Goal: Task Accomplishment & Management: Complete application form

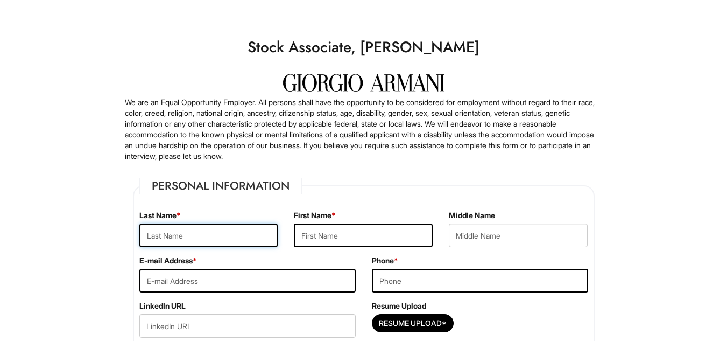
click at [224, 235] on input "text" at bounding box center [208, 235] width 139 height 24
type input "[PERSON_NAME]"
click at [327, 241] on input "text" at bounding box center [363, 235] width 139 height 24
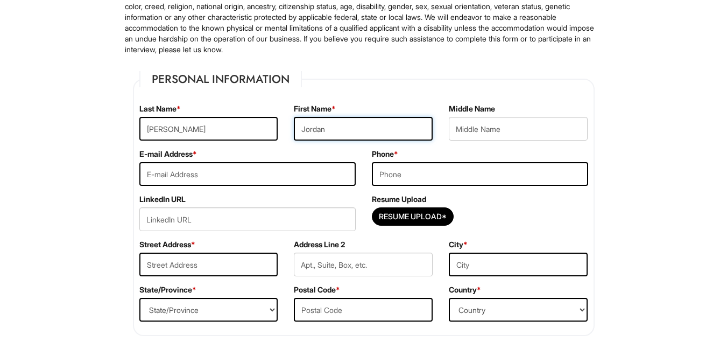
scroll to position [150, 0]
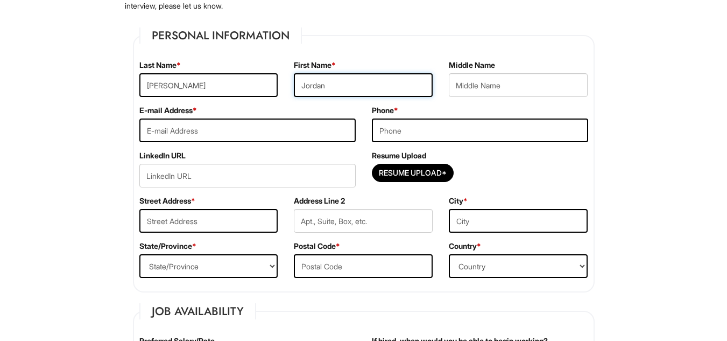
type input "Jordan"
click at [263, 131] on input "email" at bounding box center [247, 130] width 216 height 24
click at [201, 132] on input "[DOMAIN_NAME]" at bounding box center [247, 130] width 216 height 24
type input "[EMAIL_ADDRESS][DOMAIN_NAME]"
click at [485, 125] on input "tel" at bounding box center [480, 130] width 216 height 24
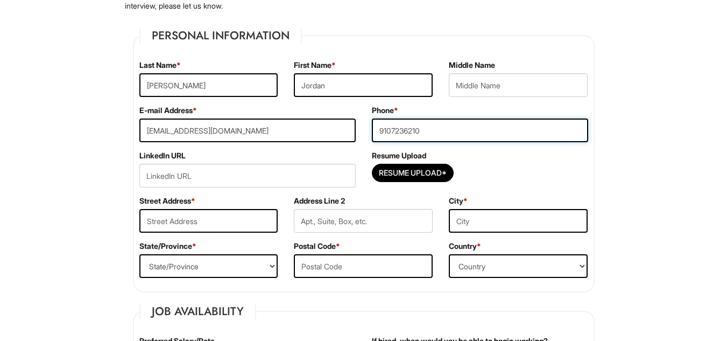
type input "9107236210"
click at [403, 174] on input "Resume Upload*" at bounding box center [412, 172] width 81 height 17
type input "C:\fakepath\[PERSON_NAME] Leadership Resume (2).pdf"
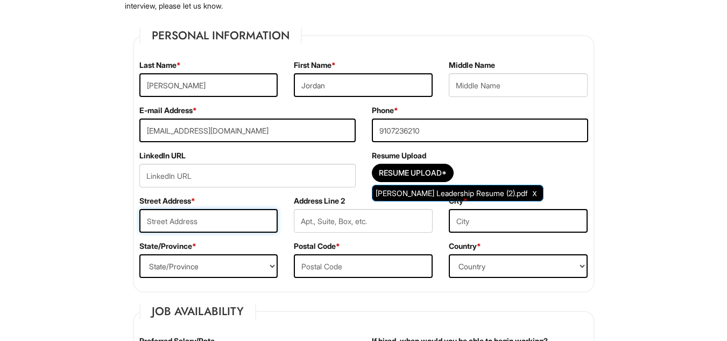
click at [188, 224] on input "text" at bounding box center [208, 221] width 139 height 24
type input "[STREET_ADDRESS]"
click at [492, 226] on input "text" at bounding box center [518, 221] width 139 height 24
type input "[US_STATE]"
select select "DC"
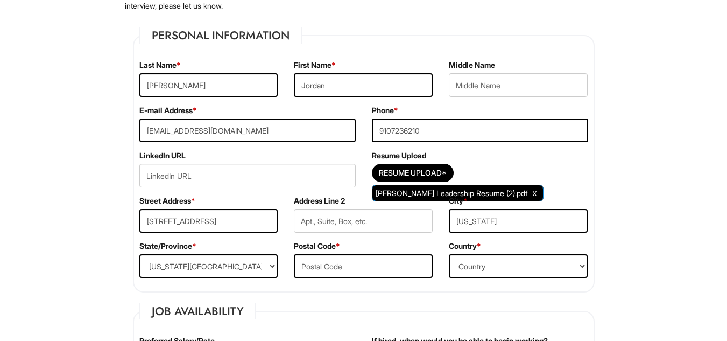
type input "20001"
select select "[GEOGRAPHIC_DATA]"
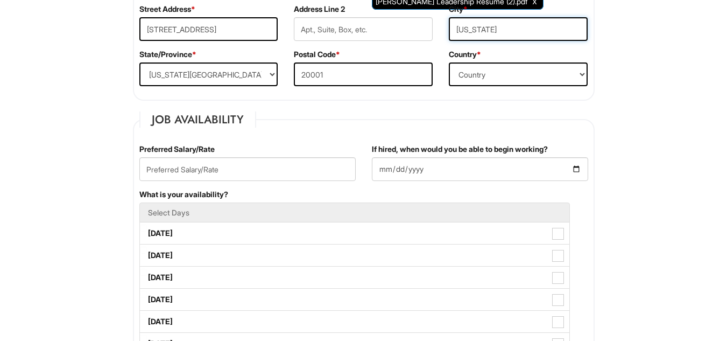
scroll to position [342, 0]
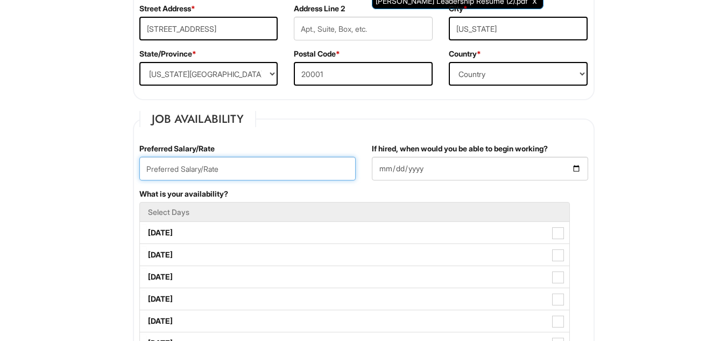
click at [335, 171] on input "text" at bounding box center [247, 169] width 216 height 24
type input "$19"
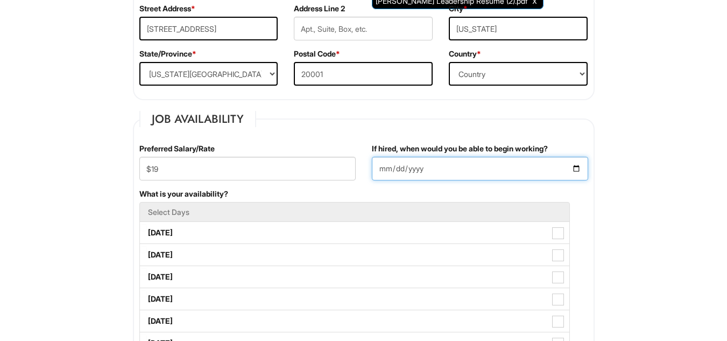
click at [386, 163] on input "If hired, when would you be able to begin working?" at bounding box center [480, 169] width 216 height 24
type input "0201-08-25"
type input "[DATE]"
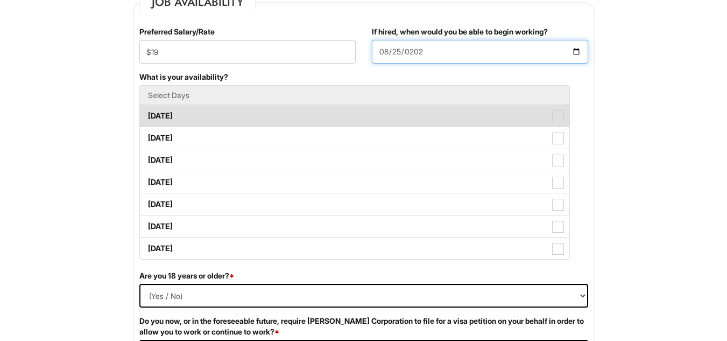
scroll to position [460, 0]
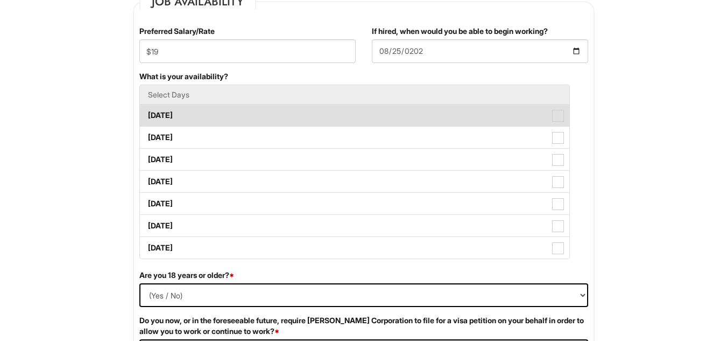
click at [530, 116] on label "[DATE]" at bounding box center [355, 115] width 430 height 22
click at [147, 114] on Available_Monday "[DATE]" at bounding box center [143, 110] width 7 height 7
checkbox Available_Monday "true"
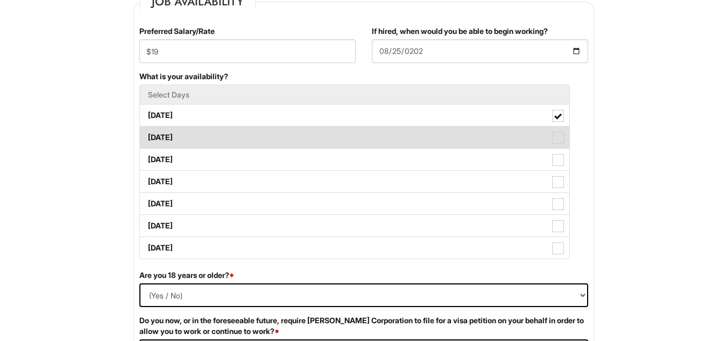
click at [529, 132] on label "[DATE]" at bounding box center [355, 137] width 430 height 22
click at [147, 132] on Available_Tuesday "[DATE]" at bounding box center [143, 132] width 7 height 7
checkbox Available_Tuesday "true"
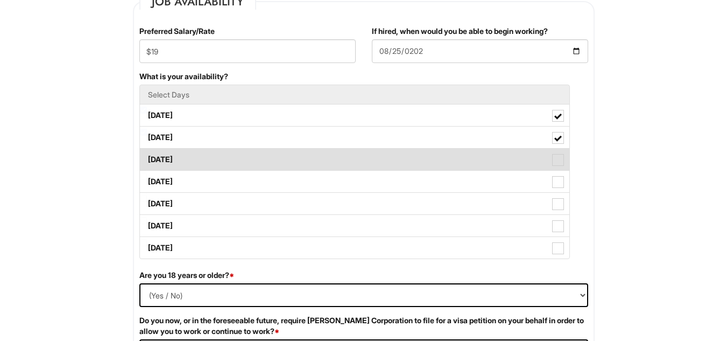
click at [527, 150] on label "[DATE]" at bounding box center [355, 160] width 430 height 22
click at [147, 151] on Available_Wednesday "[DATE]" at bounding box center [143, 154] width 7 height 7
checkbox Available_Wednesday "true"
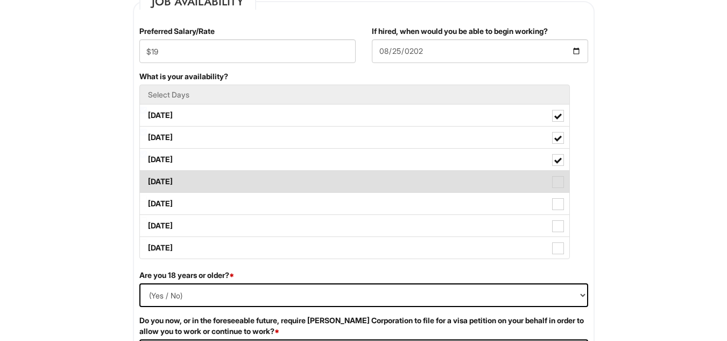
click at [526, 173] on label "[DATE]" at bounding box center [355, 182] width 430 height 22
click at [147, 173] on Available_Thursday "[DATE]" at bounding box center [143, 176] width 7 height 7
checkbox Available_Thursday "true"
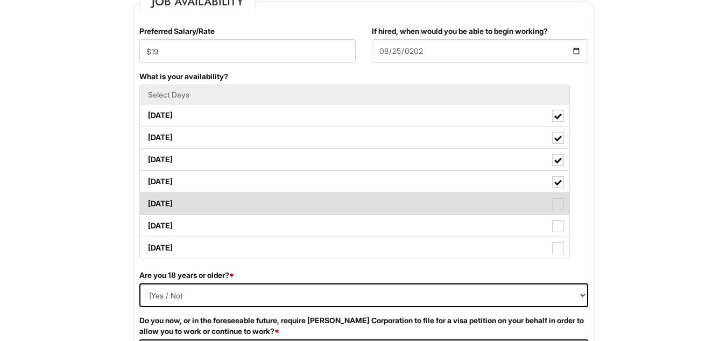
click at [516, 206] on label "[DATE]" at bounding box center [355, 204] width 430 height 22
click at [147, 202] on Available_Friday "[DATE]" at bounding box center [143, 198] width 7 height 7
checkbox Available_Friday "true"
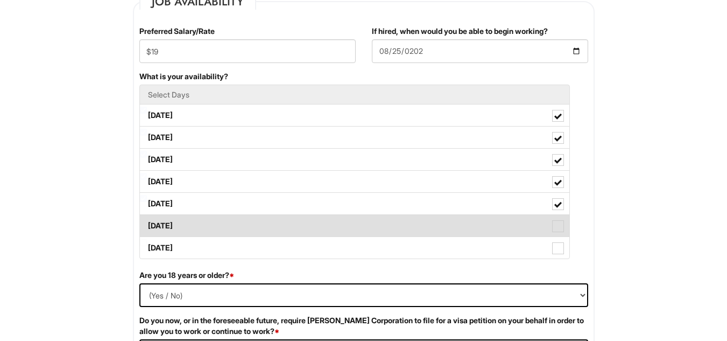
click at [515, 224] on label "[DATE]" at bounding box center [355, 226] width 430 height 22
click at [147, 224] on Available_Saturday "[DATE]" at bounding box center [143, 220] width 7 height 7
checkbox Available_Saturday "true"
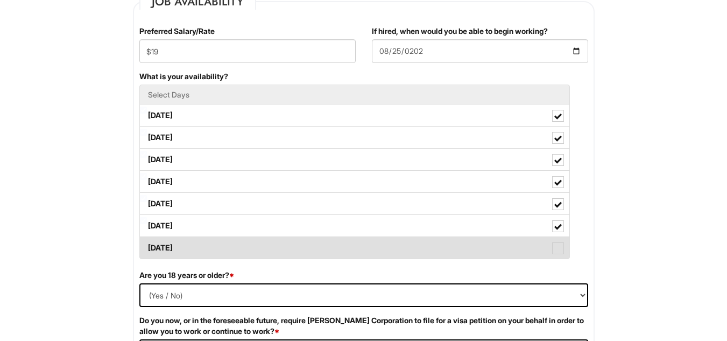
click at [520, 248] on label "[DATE]" at bounding box center [355, 248] width 430 height 22
click at [147, 246] on Available_Sunday "[DATE]" at bounding box center [143, 242] width 7 height 7
click at [553, 244] on span at bounding box center [558, 248] width 12 height 12
click at [147, 244] on Available_Sunday "[DATE]" at bounding box center [143, 242] width 7 height 7
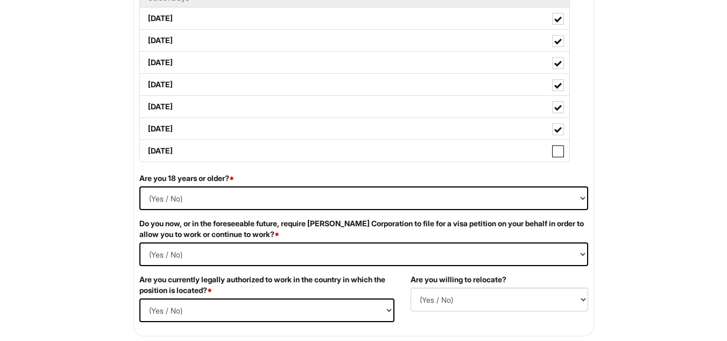
scroll to position [557, 0]
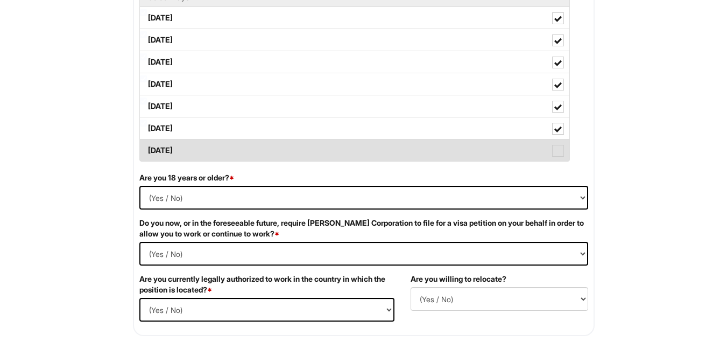
click at [558, 149] on span at bounding box center [558, 151] width 12 height 12
click at [147, 149] on Available_Sunday "[DATE]" at bounding box center [143, 145] width 7 height 7
checkbox Available_Sunday "true"
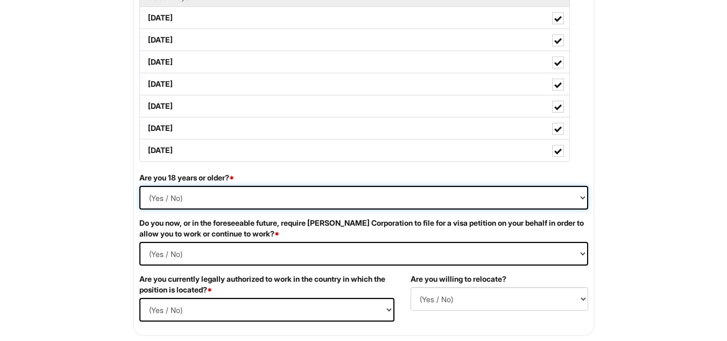
click at [564, 190] on select "(Yes / No) Yes No" at bounding box center [363, 198] width 449 height 24
select select "Yes"
click at [139, 186] on select "(Yes / No) Yes No" at bounding box center [363, 198] width 449 height 24
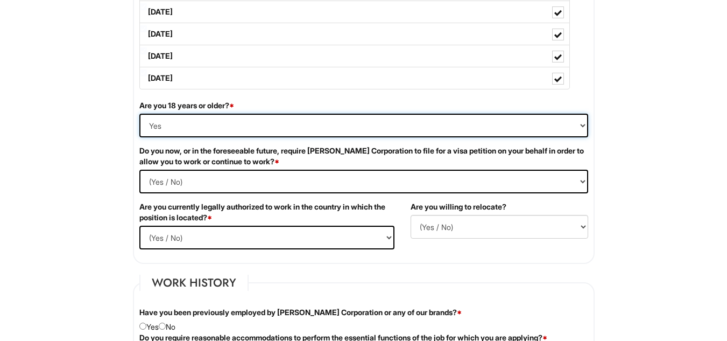
scroll to position [630, 0]
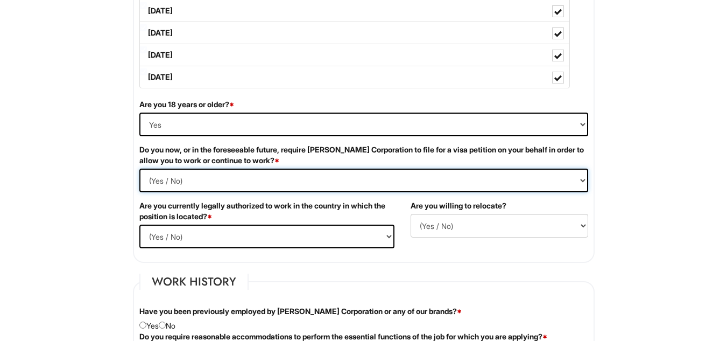
click at [421, 179] on Required "(Yes / No) Yes No" at bounding box center [363, 180] width 449 height 24
select Required "No"
click at [139, 168] on Required "(Yes / No) Yes No" at bounding box center [363, 180] width 449 height 24
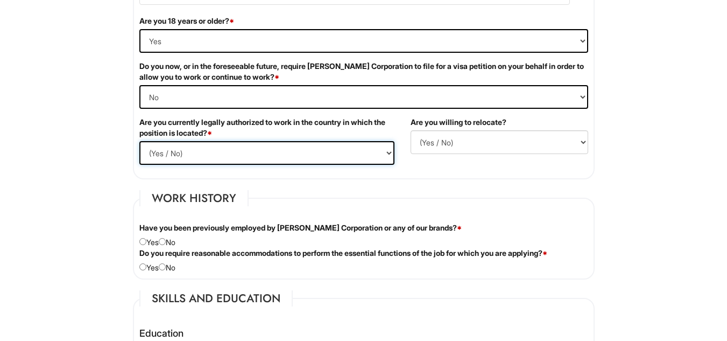
click at [339, 154] on select "(Yes / No) Yes No" at bounding box center [266, 153] width 255 height 24
select select "Yes"
click at [139, 141] on select "(Yes / No) Yes No" at bounding box center [266, 153] width 255 height 24
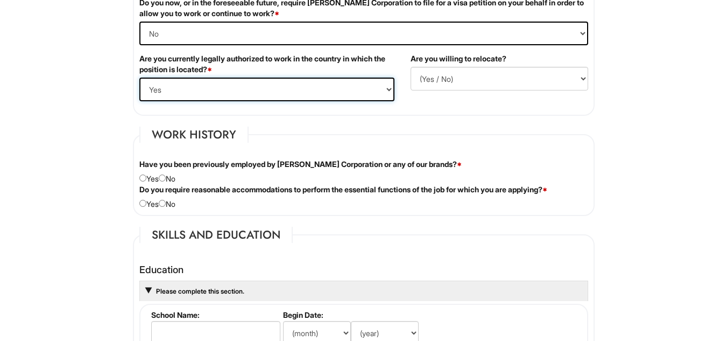
scroll to position [793, 0]
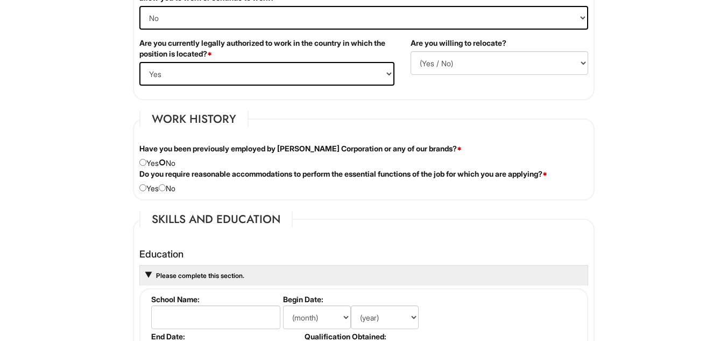
click at [166, 163] on input "radio" at bounding box center [162, 162] width 7 height 7
radio input "true"
click at [165, 187] on input "radio" at bounding box center [162, 187] width 7 height 7
radio input "true"
click at [228, 200] on fieldset "Work History Have you been previously employed by [PERSON_NAME] Corporation or …" at bounding box center [364, 155] width 462 height 89
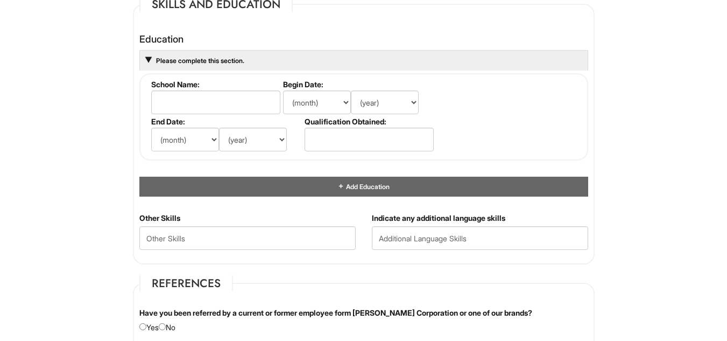
scroll to position [1009, 0]
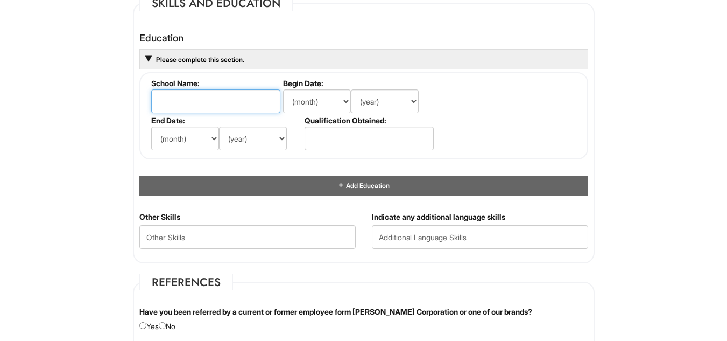
click at [236, 101] on input "text" at bounding box center [215, 101] width 129 height 24
type input "[PERSON_NAME][GEOGRAPHIC_DATA]"
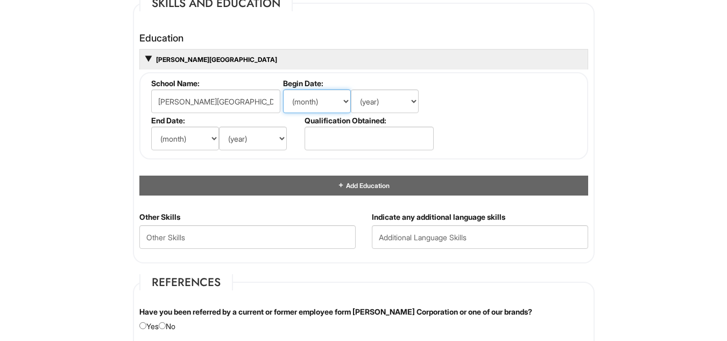
click at [346, 100] on select "(month) Jan Feb Mar Apr May Jun [DATE] Aug Sep Oct Nov Dec" at bounding box center [317, 101] width 68 height 24
select select "9"
click at [283, 89] on select "(month) Jan Feb Mar Apr May Jun [DATE] Aug Sep Oct Nov Dec" at bounding box center [317, 101] width 68 height 24
click at [389, 106] on select "(year) 2029 2028 2027 2026 2025 2024 2023 2022 2021 2020 2019 2018 2017 2016 20…" at bounding box center [385, 101] width 68 height 24
select select "2024"
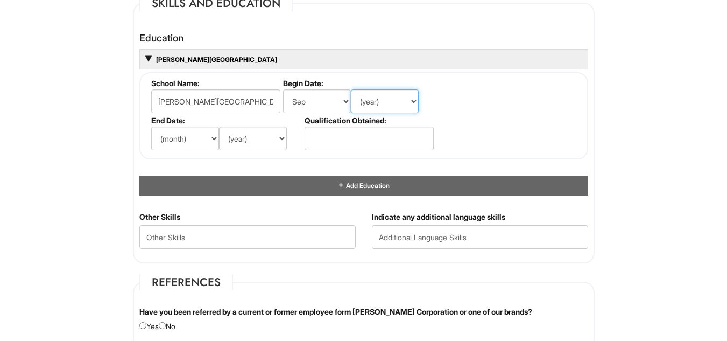
click at [351, 89] on select "(year) 2029 2028 2027 2026 2025 2024 2023 2022 2021 2020 2019 2018 2017 2016 20…" at bounding box center [385, 101] width 68 height 24
click at [341, 102] on select "(month) Jan Feb Mar Apr May Jun [DATE] Aug Sep Oct Nov Dec" at bounding box center [317, 101] width 68 height 24
select select "8"
click at [283, 89] on select "(month) Jan Feb Mar Apr May Jun [DATE] Aug Sep Oct Nov Dec" at bounding box center [317, 101] width 68 height 24
click at [400, 104] on select "(year) 2029 2028 2027 2026 2025 2024 2023 2022 2021 2020 2019 2018 2017 2016 20…" at bounding box center [385, 101] width 68 height 24
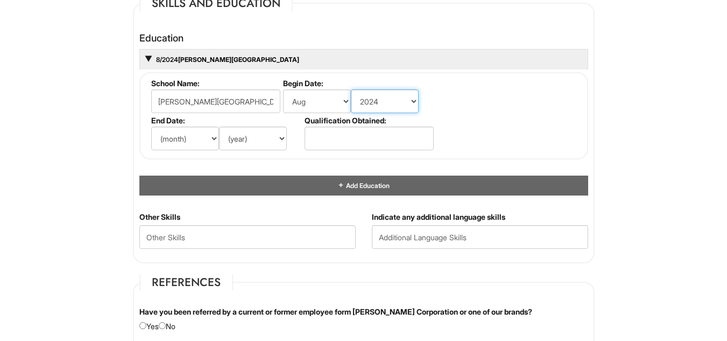
select select "2023"
click at [351, 89] on select "(year) 2029 2028 2027 2026 2025 2024 2023 2022 2021 2020 2019 2018 2017 2016 20…" at bounding box center [385, 101] width 68 height 24
click at [215, 143] on select "(month) Jan Feb Mar Apr May Jun [DATE] Aug Sep Oct Nov Dec" at bounding box center [185, 138] width 68 height 24
select select "5"
click at [151, 126] on select "(month) Jan Feb Mar Apr May Jun [DATE] Aug Sep Oct Nov Dec" at bounding box center [185, 138] width 68 height 24
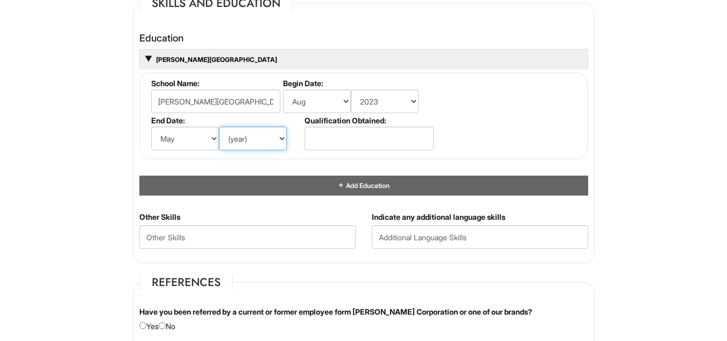
click at [263, 146] on select "(year) 2029 2028 2027 2026 2025 2024 2023 2022 2021 2020 2019 2018 2017 2016 20…" at bounding box center [253, 138] width 68 height 24
select select "2027"
click at [219, 126] on select "(year) 2029 2028 2027 2026 2025 2024 2023 2022 2021 2020 2019 2018 2017 2016 20…" at bounding box center [253, 138] width 68 height 24
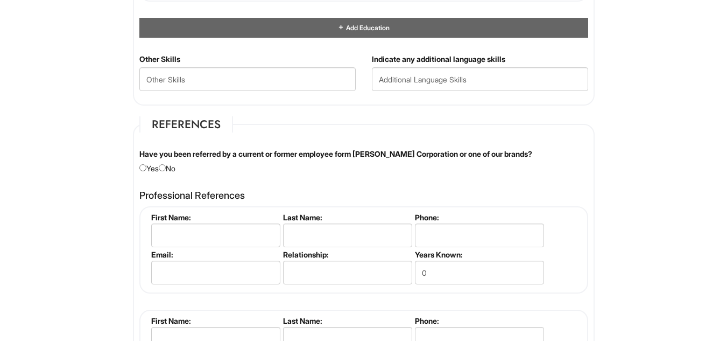
scroll to position [1170, 0]
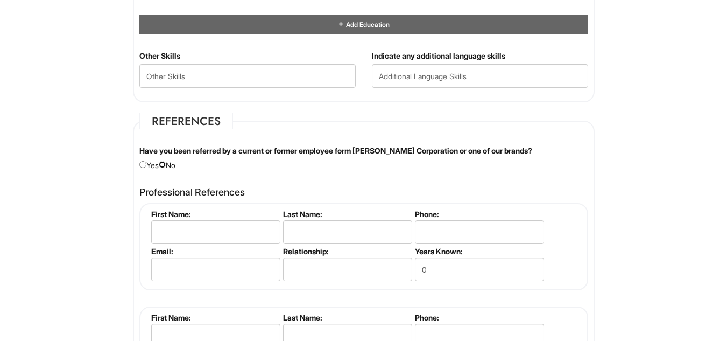
click at [166, 166] on input "radio" at bounding box center [162, 164] width 7 height 7
radio input "true"
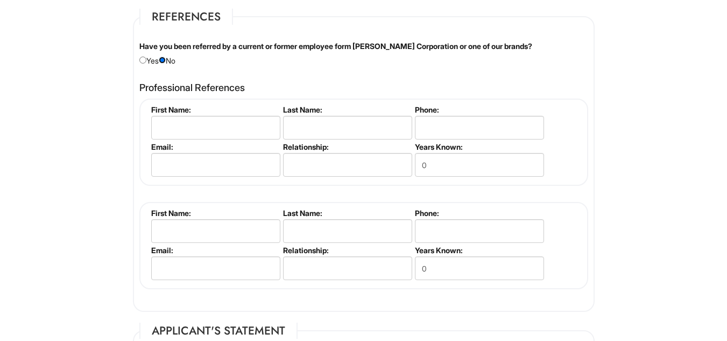
scroll to position [1278, 0]
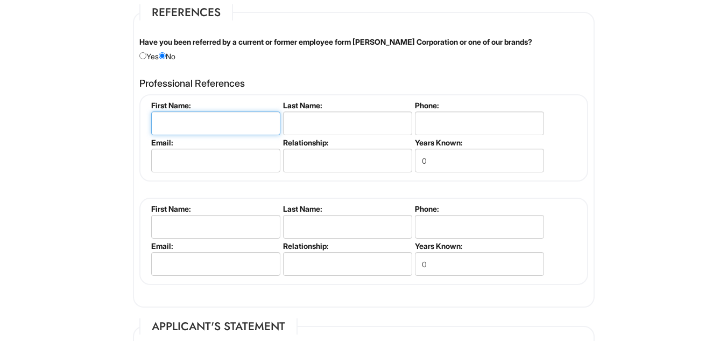
click at [245, 122] on input "text" at bounding box center [215, 123] width 129 height 24
click at [269, 96] on fieldset "First Name: Last Name: Phone: Email: Relationship: Years Known: 0" at bounding box center [363, 137] width 449 height 87
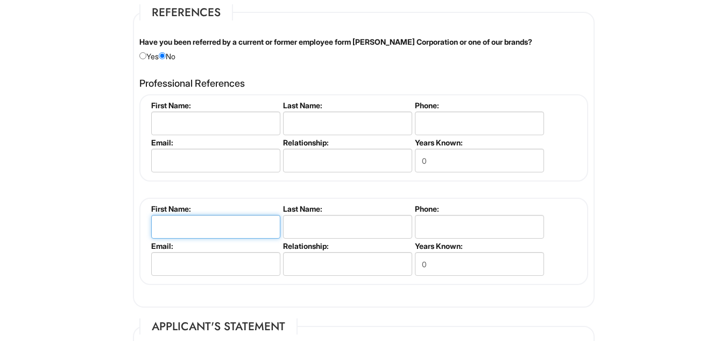
click at [180, 225] on input "text" at bounding box center [215, 227] width 129 height 24
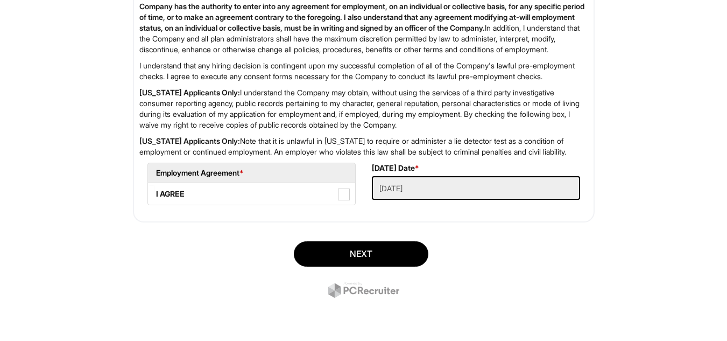
scroll to position [1805, 0]
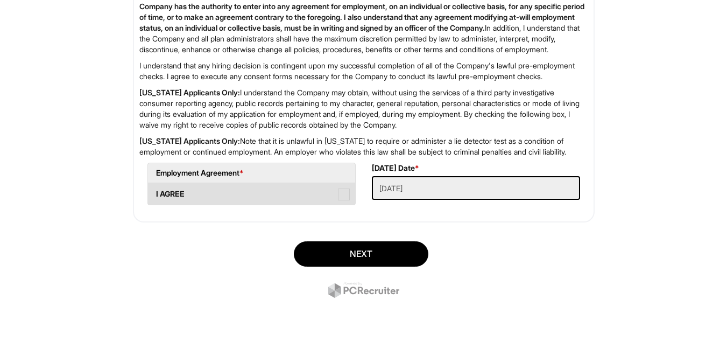
click at [248, 193] on label "I AGREE" at bounding box center [251, 194] width 207 height 22
click at [155, 192] on AGREE "I AGREE" at bounding box center [151, 188] width 7 height 7
checkbox AGREE "true"
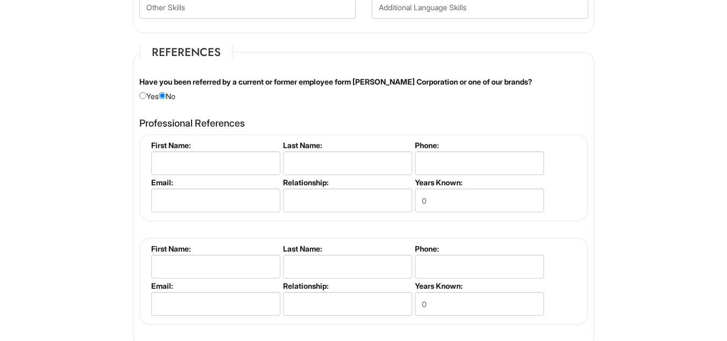
scroll to position [1286, 0]
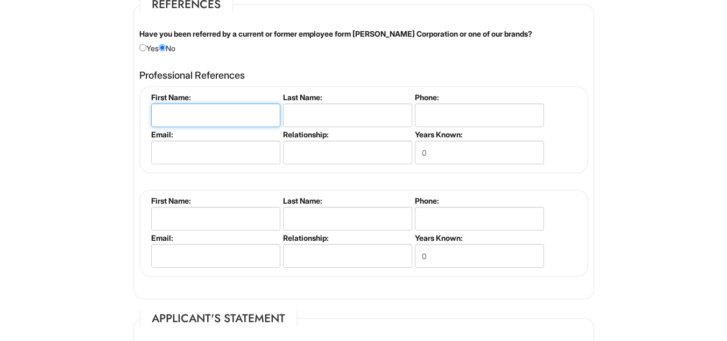
click at [227, 121] on input "text" at bounding box center [215, 115] width 129 height 24
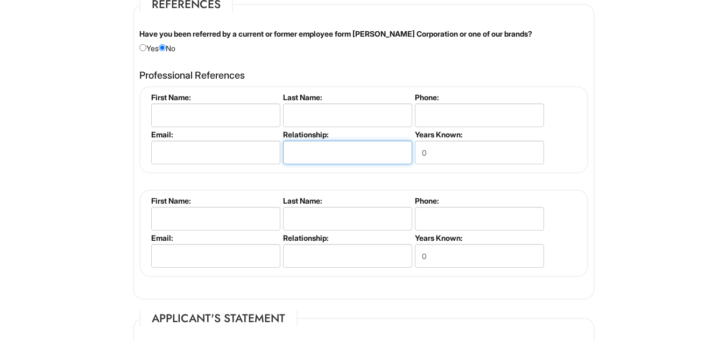
click at [367, 153] on input "text" at bounding box center [347, 152] width 129 height 24
type input "Mentor"
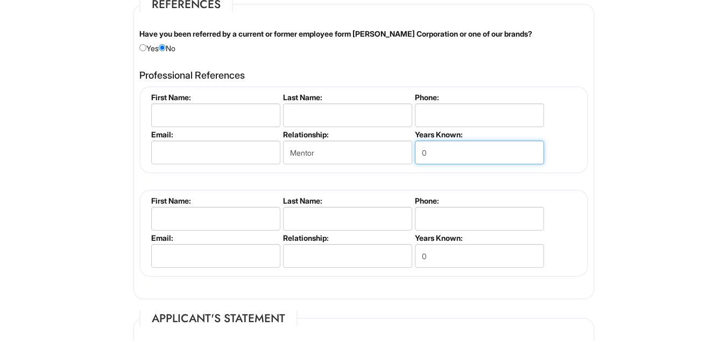
click at [436, 150] on input "0" at bounding box center [479, 152] width 129 height 24
type input "6"
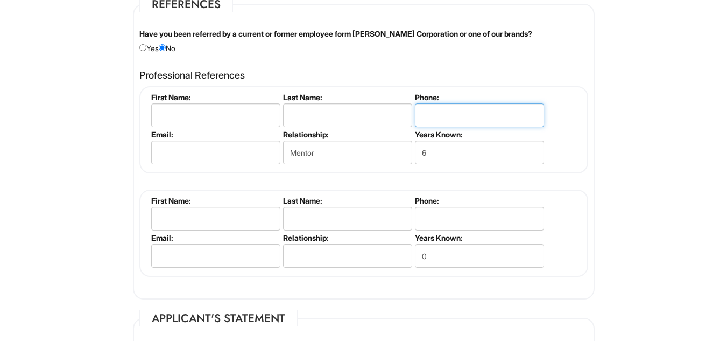
click at [456, 115] on input "tel" at bounding box center [479, 115] width 129 height 24
type input "[PHONE_NUMBER]"
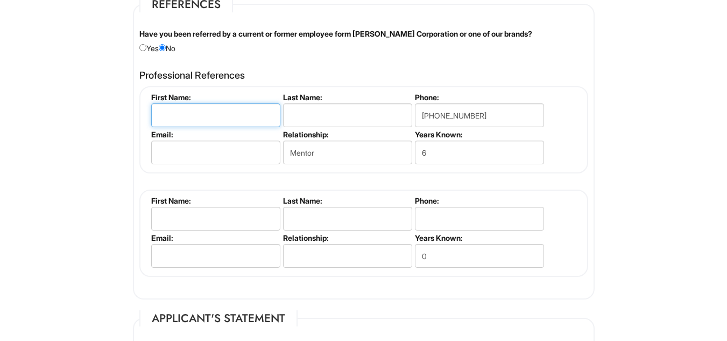
click at [237, 115] on input "text" at bounding box center [215, 115] width 129 height 24
type input "Levar"
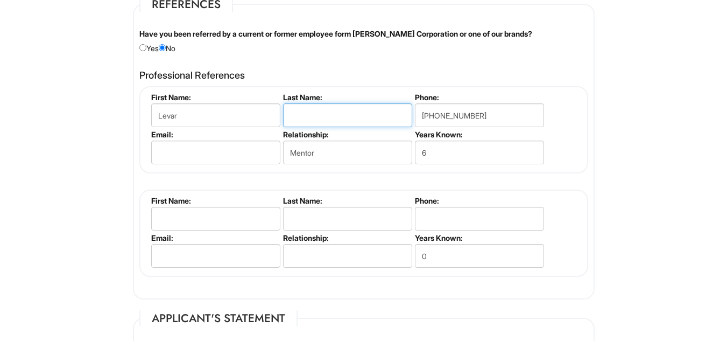
click at [317, 121] on input "text" at bounding box center [347, 115] width 129 height 24
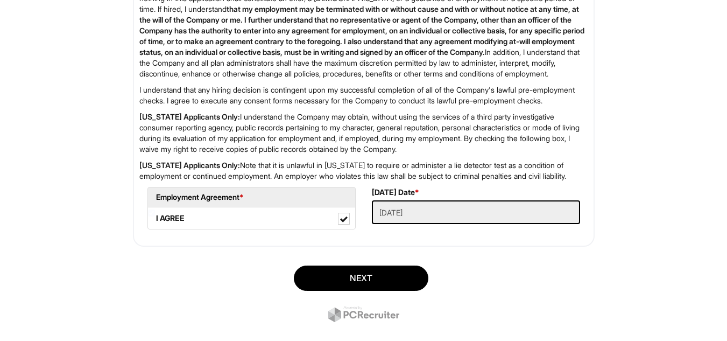
scroll to position [1805, 0]
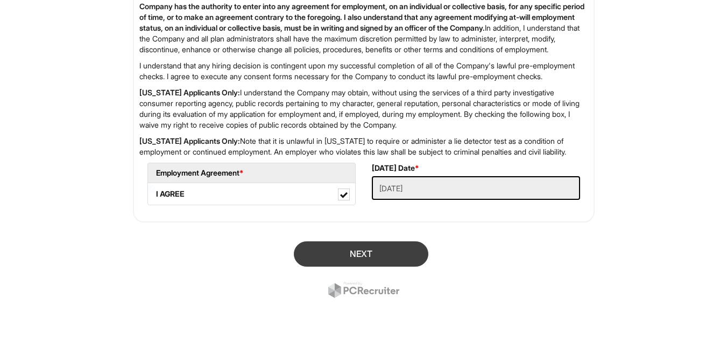
type input "[PERSON_NAME]"
click at [381, 244] on button "Next" at bounding box center [361, 253] width 135 height 25
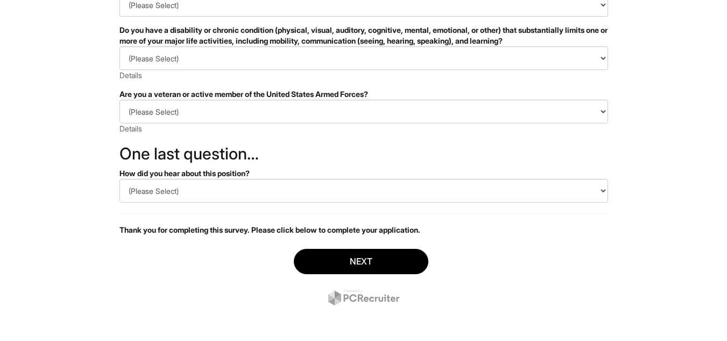
scroll to position [265, 0]
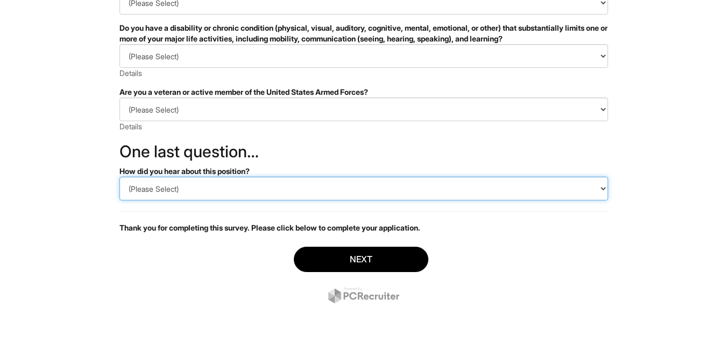
click at [488, 187] on select "(Please Select) CareerBuilder Indeed LinkedIn Monster Referral Other" at bounding box center [363, 189] width 489 height 24
select select "Indeed"
click at [119, 177] on select "(Please Select) CareerBuilder Indeed LinkedIn Monster Referral Other" at bounding box center [363, 189] width 489 height 24
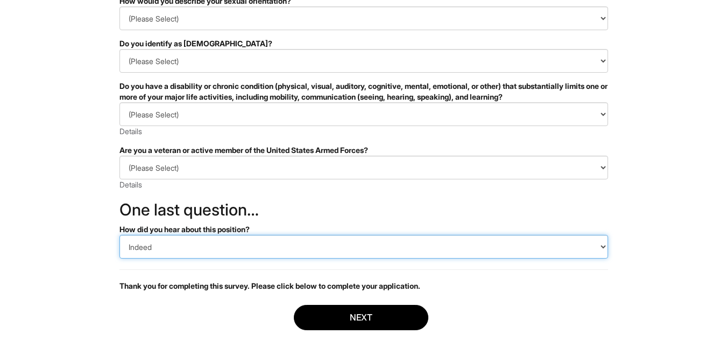
scroll to position [203, 0]
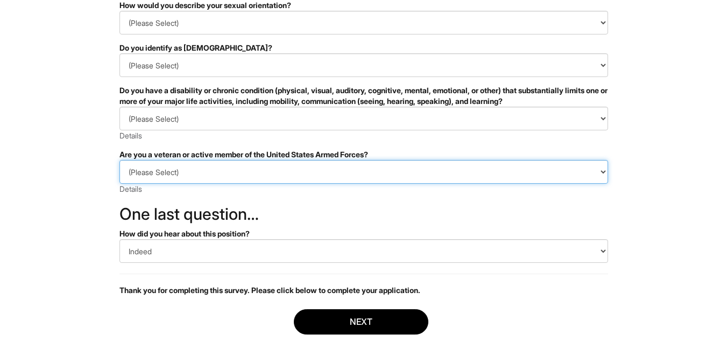
click at [325, 165] on select "(Please Select) I IDENTIFY AS ONE OR MORE OF THE CLASSIFICATIONS OF PROTECTED V…" at bounding box center [363, 172] width 489 height 24
select select "I AM NOT A PROTECTED VETERAN"
click at [119, 160] on select "(Please Select) I IDENTIFY AS ONE OR MORE OF THE CLASSIFICATIONS OF PROTECTED V…" at bounding box center [363, 172] width 489 height 24
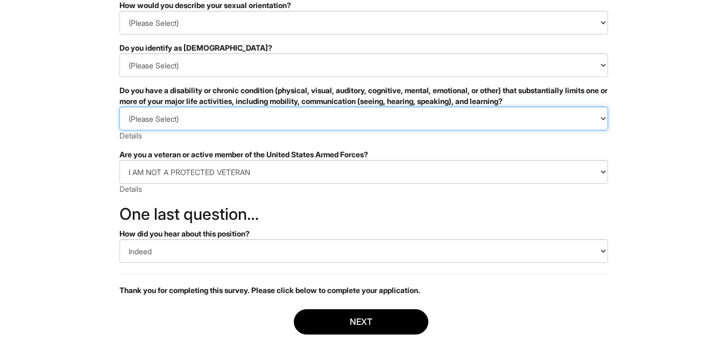
click at [276, 115] on select "(Please Select) YES, I HAVE A DISABILITY (or previously had a disability) NO, I…" at bounding box center [363, 119] width 489 height 24
select select "NO, I DON'T HAVE A DISABILITY"
click at [119, 107] on select "(Please Select) YES, I HAVE A DISABILITY (or previously had a disability) NO, I…" at bounding box center [363, 119] width 489 height 24
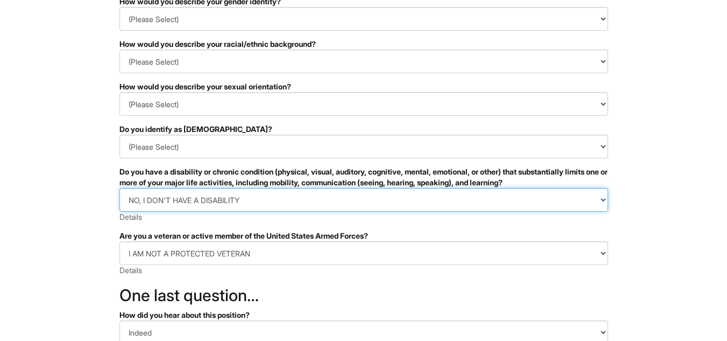
scroll to position [118, 0]
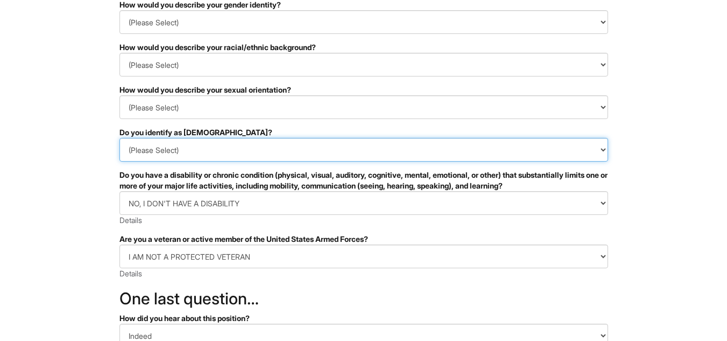
click at [253, 145] on select "(Please Select) Yes No I prefer to self-describe I don't wish to answer" at bounding box center [363, 150] width 489 height 24
select select "No"
click at [119, 138] on select "(Please Select) Yes No I prefer to self-describe I don't wish to answer" at bounding box center [363, 150] width 489 height 24
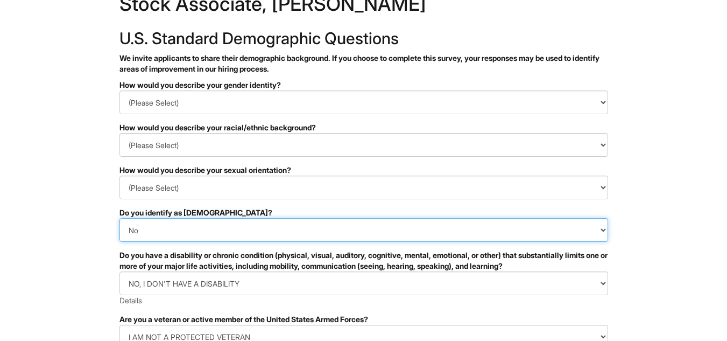
scroll to position [37, 0]
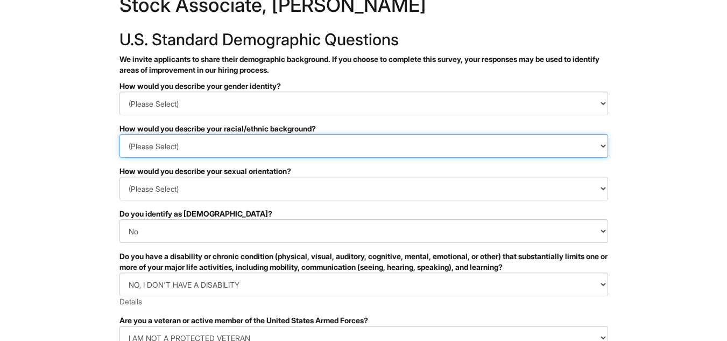
click at [215, 147] on select "(Please Select) Black or of African descent East Asian Hispanic, Latinx or of S…" at bounding box center [363, 146] width 489 height 24
select select "Black or of African descent"
click at [119, 134] on select "(Please Select) Black or of African descent East Asian Hispanic, Latinx or of S…" at bounding box center [363, 146] width 489 height 24
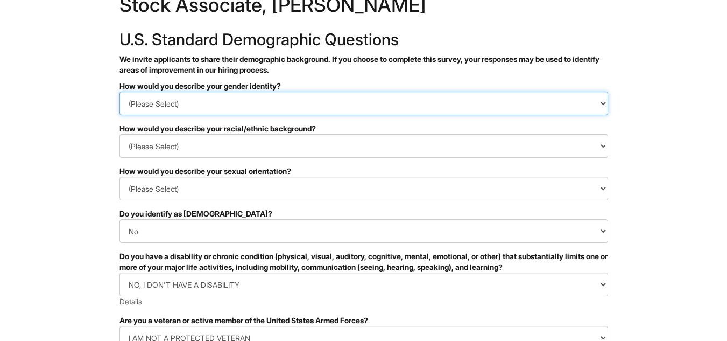
click at [253, 114] on select "(Please Select) Man Woman Non-binary I prefer to self-describe I don't wish to …" at bounding box center [363, 103] width 489 height 24
click at [119, 91] on select "(Please Select) Man Woman Non-binary I prefer to self-describe I don't wish to …" at bounding box center [363, 103] width 489 height 24
click at [226, 108] on select "(Please Select) Man Woman Non-binary I prefer to self-describe I don't wish to …" at bounding box center [363, 103] width 489 height 24
select select "Man"
click at [119, 91] on select "(Please Select) Man Woman Non-binary I prefer to self-describe I don't wish to …" at bounding box center [363, 103] width 489 height 24
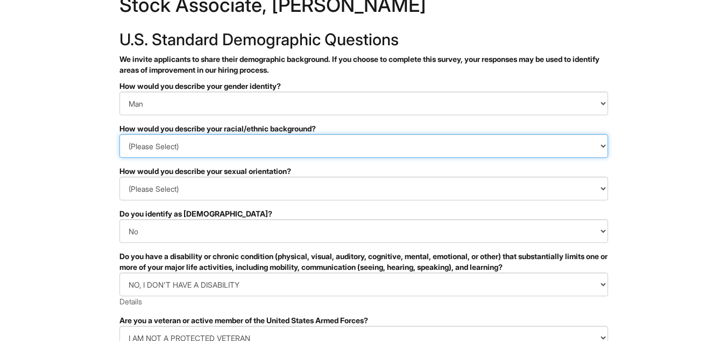
click at [235, 150] on select "(Please Select) Black or of African descent East Asian Hispanic, Latinx or of S…" at bounding box center [363, 146] width 489 height 24
select select "White or European"
click at [119, 134] on select "(Please Select) Black or of African descent East Asian Hispanic, Latinx or of S…" at bounding box center [363, 146] width 489 height 24
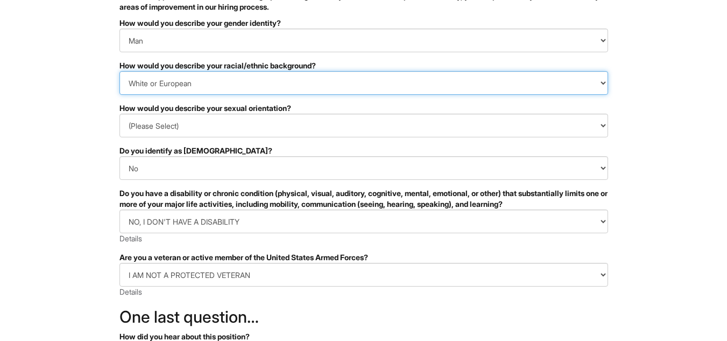
scroll to position [101, 0]
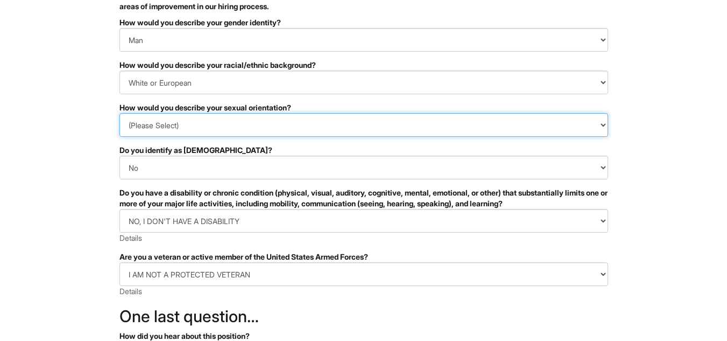
click at [224, 133] on select "(Please Select) Asexual Bisexual and/or pansexual Gay Heterosexual Lesbian Quee…" at bounding box center [363, 125] width 489 height 24
select select "Heterosexual"
click at [119, 113] on select "(Please Select) Asexual Bisexual and/or pansexual Gay Heterosexual Lesbian Quee…" at bounding box center [363, 125] width 489 height 24
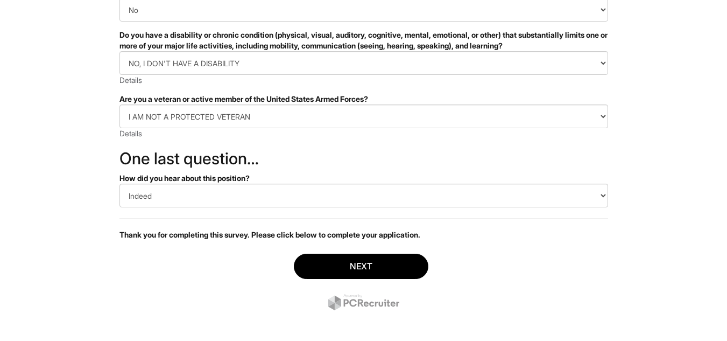
scroll to position [265, 0]
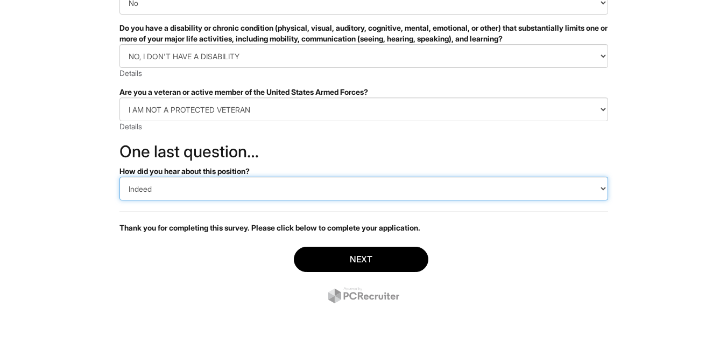
click at [220, 195] on select "(Please Select) CareerBuilder Indeed LinkedIn Monster Referral Other" at bounding box center [363, 189] width 489 height 24
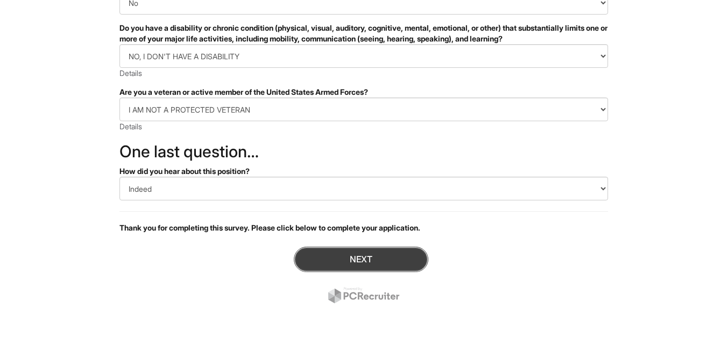
click at [346, 270] on button "Next" at bounding box center [361, 259] width 135 height 25
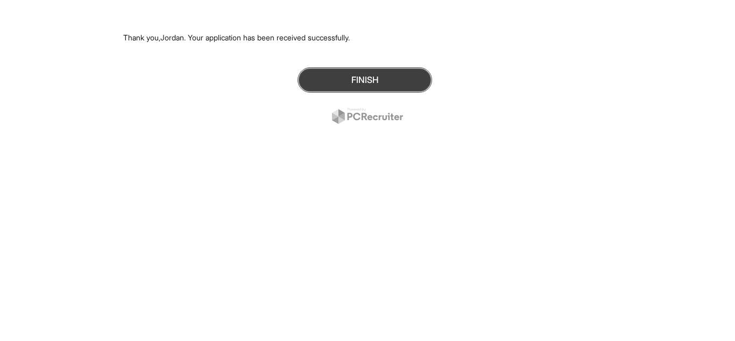
click at [357, 86] on button "Finish" at bounding box center [365, 79] width 135 height 25
